Goal: Task Accomplishment & Management: Manage account settings

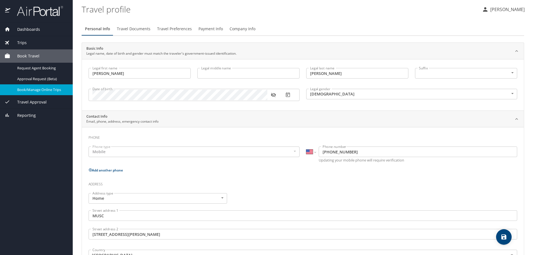
select select "US"
click at [208, 28] on span "Payment Info" at bounding box center [211, 29] width 24 height 7
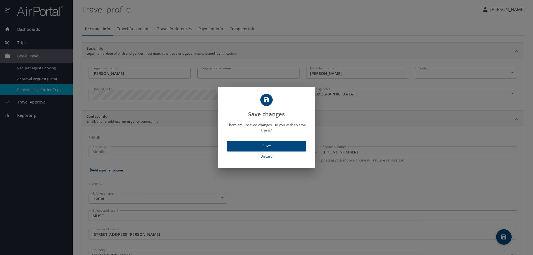
click at [267, 145] on span "Save" at bounding box center [266, 146] width 71 height 7
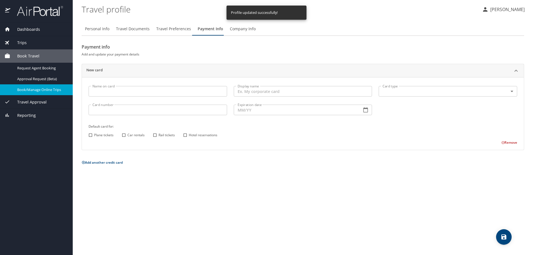
click at [101, 89] on input "Name on card" at bounding box center [158, 91] width 139 height 11
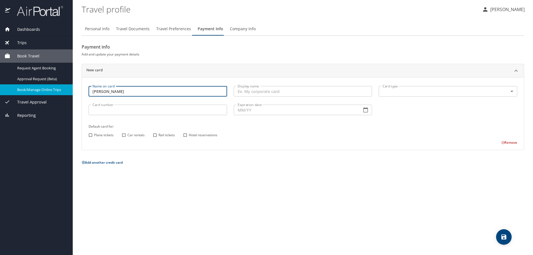
type input "[PERSON_NAME]"
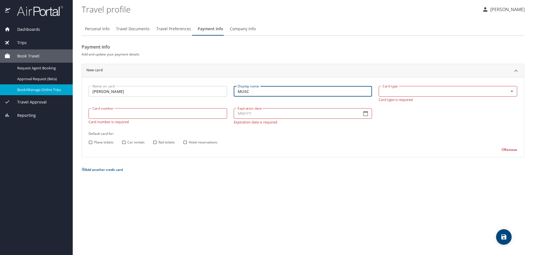
type input "MUSC"
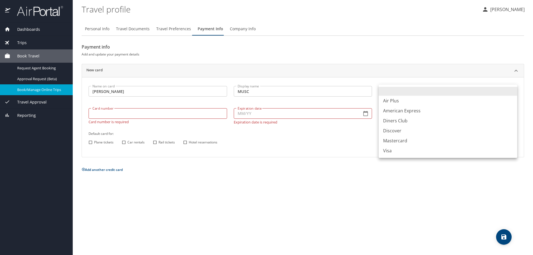
click at [513, 90] on body "Dashboards My Travel Dashboard Trips Current / Future Trips Past Trips Trips Mi…" at bounding box center [266, 127] width 533 height 255
click at [389, 150] on li "Visa" at bounding box center [448, 151] width 139 height 10
type input "VI"
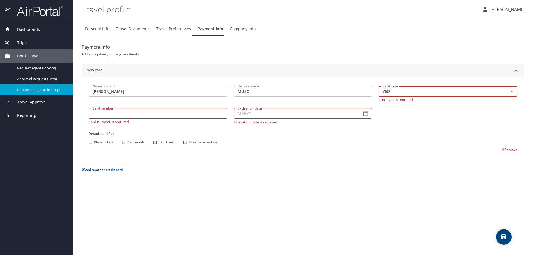
click at [94, 114] on input "Card number" at bounding box center [158, 113] width 139 height 11
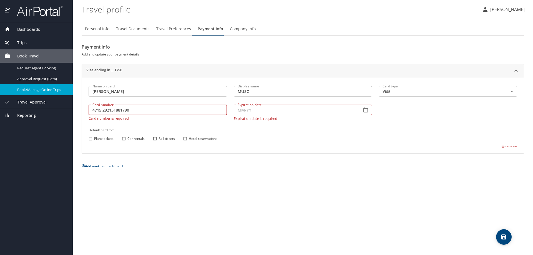
type 292131881790 "4715 292131881790"
click at [249, 110] on input "Expiration date" at bounding box center [296, 110] width 124 height 11
type input "06/29"
click at [123, 139] on input "Car rentals" at bounding box center [123, 138] width 7 height 7
checkbox input "true"
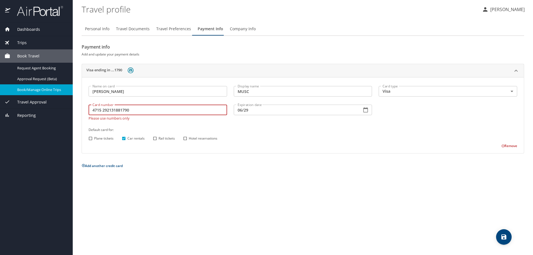
click at [111, 110] on 292131881790 "4715 292131881790" at bounding box center [158, 110] width 139 height 11
click at [122, 110] on 31881790 "[CREDIT_CARD_NUMBER]" at bounding box center [158, 110] width 139 height 11
click at [140, 113] on 1790 "[CREDIT_CARD_NUMBER]" at bounding box center [158, 110] width 139 height 11
type 1790 "[CREDIT_CARD_NUMBER]"
click at [123, 136] on input "Car rentals" at bounding box center [123, 138] width 7 height 7
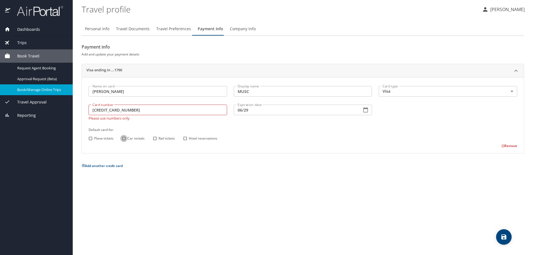
click at [124, 139] on input "Car rentals" at bounding box center [123, 138] width 7 height 7
checkbox input "true"
click at [130, 70] on img at bounding box center [131, 70] width 6 height 6
click at [207, 28] on span "Payment Info" at bounding box center [211, 29] width 26 height 7
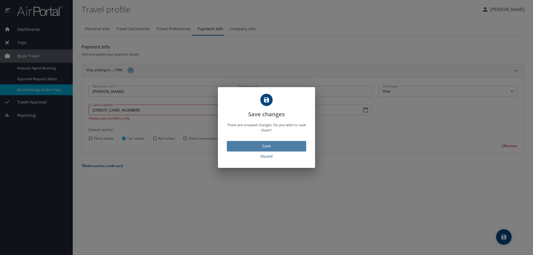
click at [267, 148] on span "Save" at bounding box center [266, 146] width 71 height 7
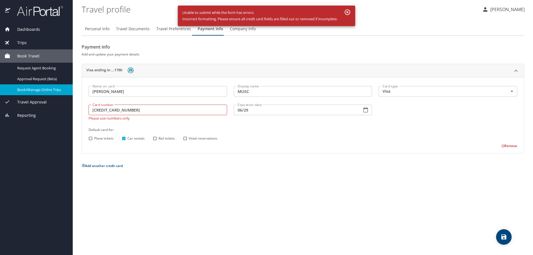
click at [136, 109] on 1790 "[CREDIT_CARD_NUMBER]" at bounding box center [158, 110] width 139 height 11
click at [268, 86] on div "Display name MUSC Display name" at bounding box center [302, 92] width 145 height 19
click at [250, 90] on 1790 "MUSC" at bounding box center [303, 91] width 139 height 11
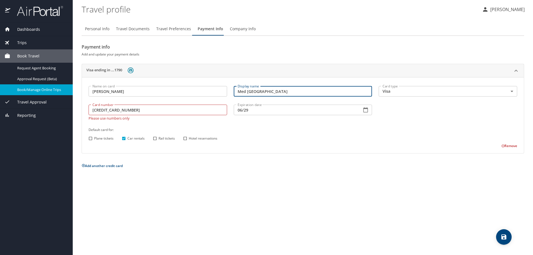
type 1790 "Med [GEOGRAPHIC_DATA]"
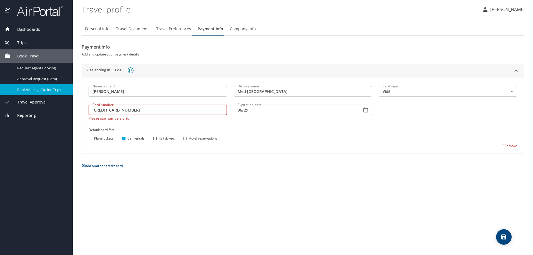
click at [138, 112] on 1790 "[CREDIT_CARD_NUMBER]" at bounding box center [158, 110] width 139 height 11
click at [144, 103] on div "Card number [CREDIT_CARD_NUMBER] Card number Please use numbers only" at bounding box center [157, 112] width 145 height 22
click at [130, 70] on img at bounding box center [131, 70] width 6 height 6
click at [140, 104] on div "Card number [CREDIT_CARD_NUMBER] Card number Please use numbers only" at bounding box center [157, 112] width 145 height 22
click at [138, 106] on 1790 "[CREDIT_CARD_NUMBER]" at bounding box center [158, 110] width 139 height 11
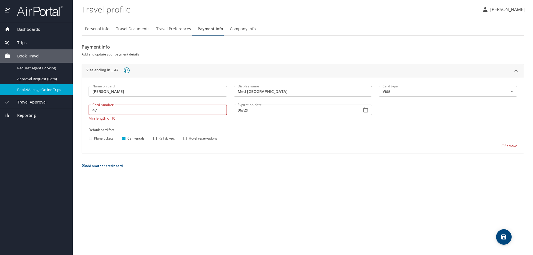
type input "4"
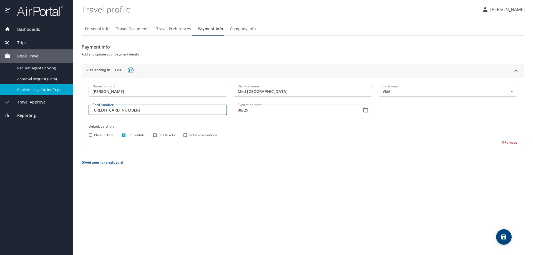
type input "[CREDIT_CARD_NUMBER]"
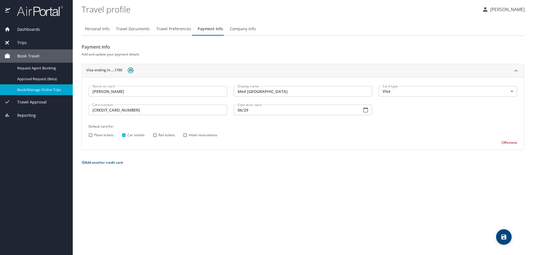
click at [292, 134] on div "Plane tickets Car rentals Rail tickets Hotel reservations" at bounding box center [302, 135] width 430 height 7
click at [132, 69] on img at bounding box center [131, 70] width 6 height 6
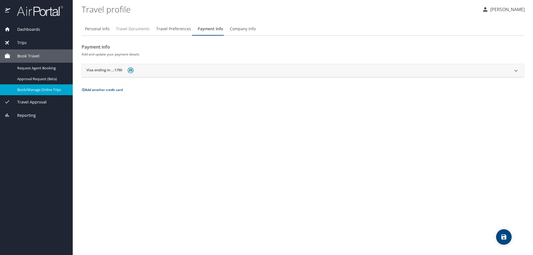
click at [133, 27] on span "Travel Documents" at bounding box center [133, 29] width 34 height 7
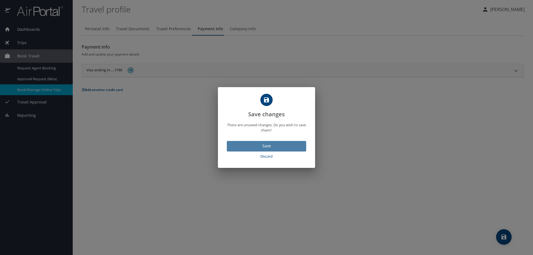
click at [263, 146] on span "Save" at bounding box center [266, 146] width 71 height 7
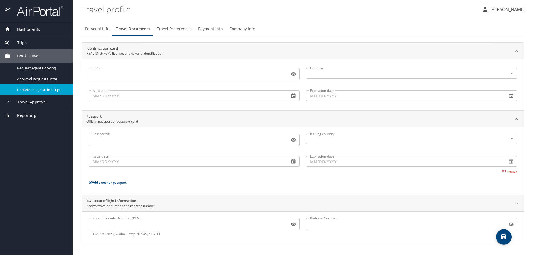
click at [89, 27] on span "Personal Info" at bounding box center [97, 29] width 24 height 7
select select "US"
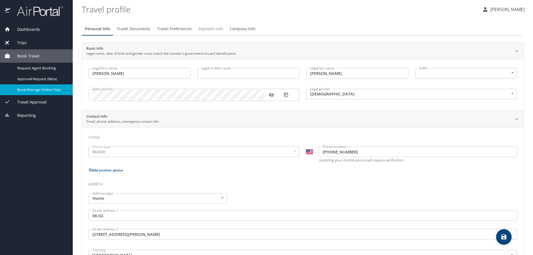
click at [209, 29] on span "Payment Info" at bounding box center [211, 29] width 24 height 7
